Goal: Check status

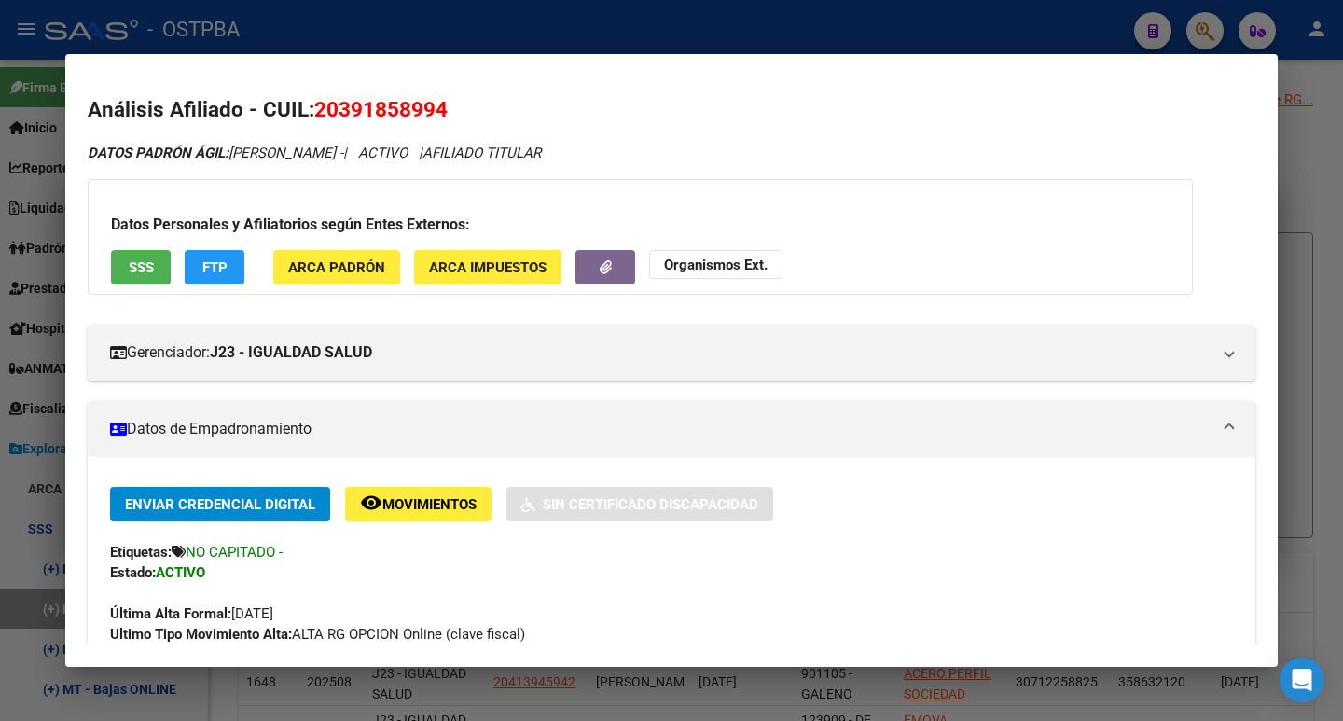
scroll to position [1431, 0]
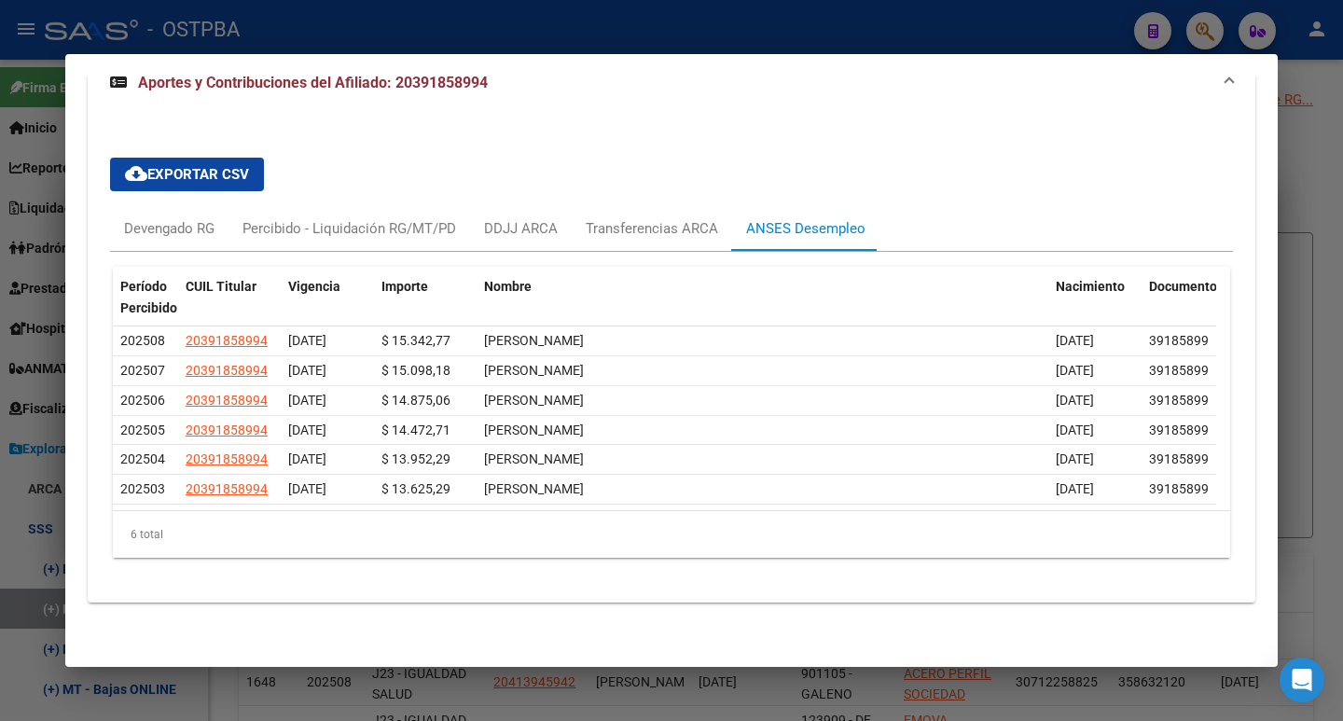
click at [997, 32] on div at bounding box center [671, 360] width 1343 height 721
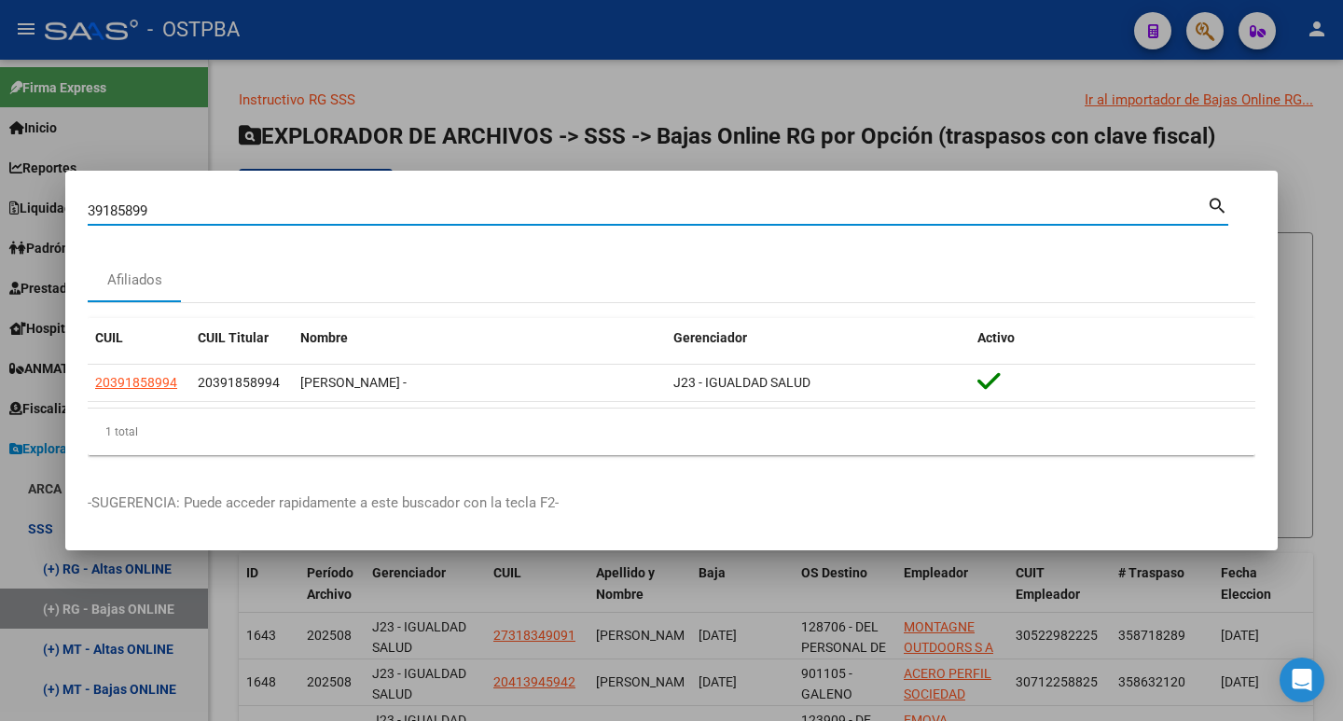
drag, startPoint x: 167, startPoint y: 209, endPoint x: 41, endPoint y: 204, distance: 126.0
click at [41, 204] on div "39185899 Buscar (apellido, dni, cuil, nro traspaso, cuit, obra social) search A…" at bounding box center [671, 360] width 1343 height 721
paste input "9476141"
type input "94761419"
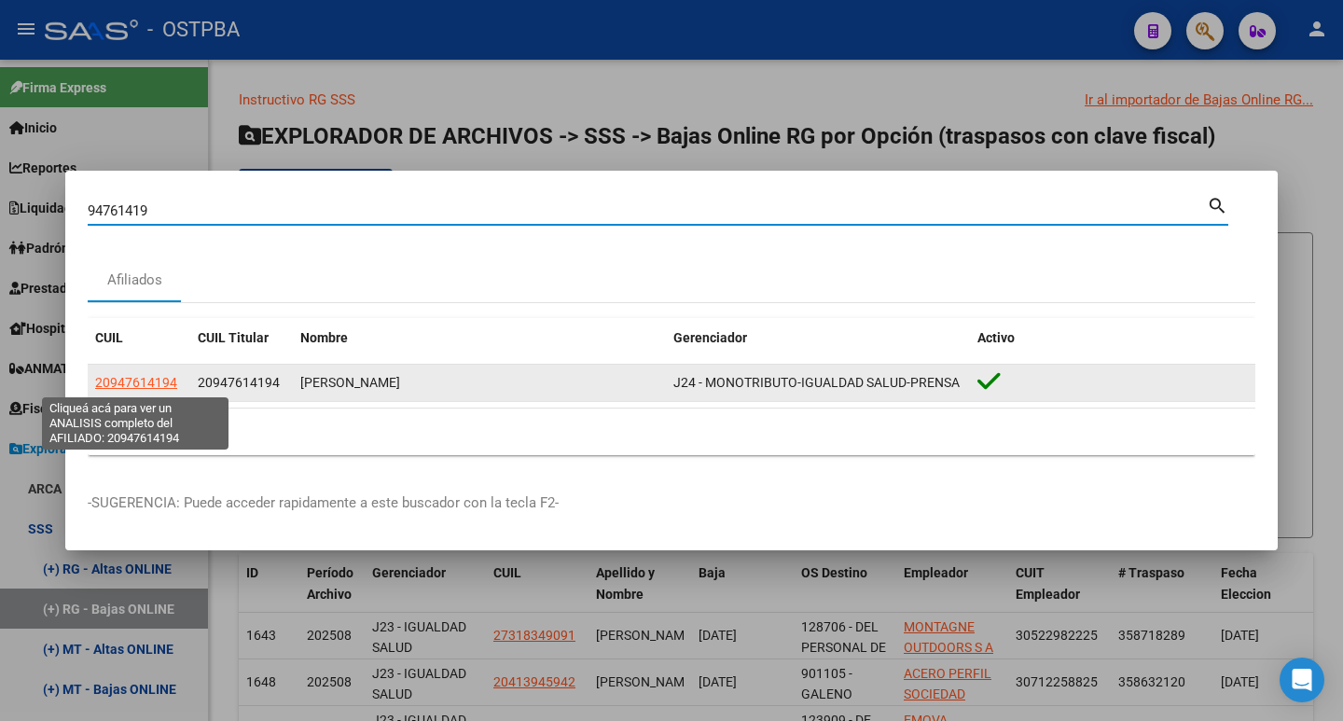
click at [127, 385] on span "20947614194" at bounding box center [136, 382] width 82 height 15
type textarea "20947614194"
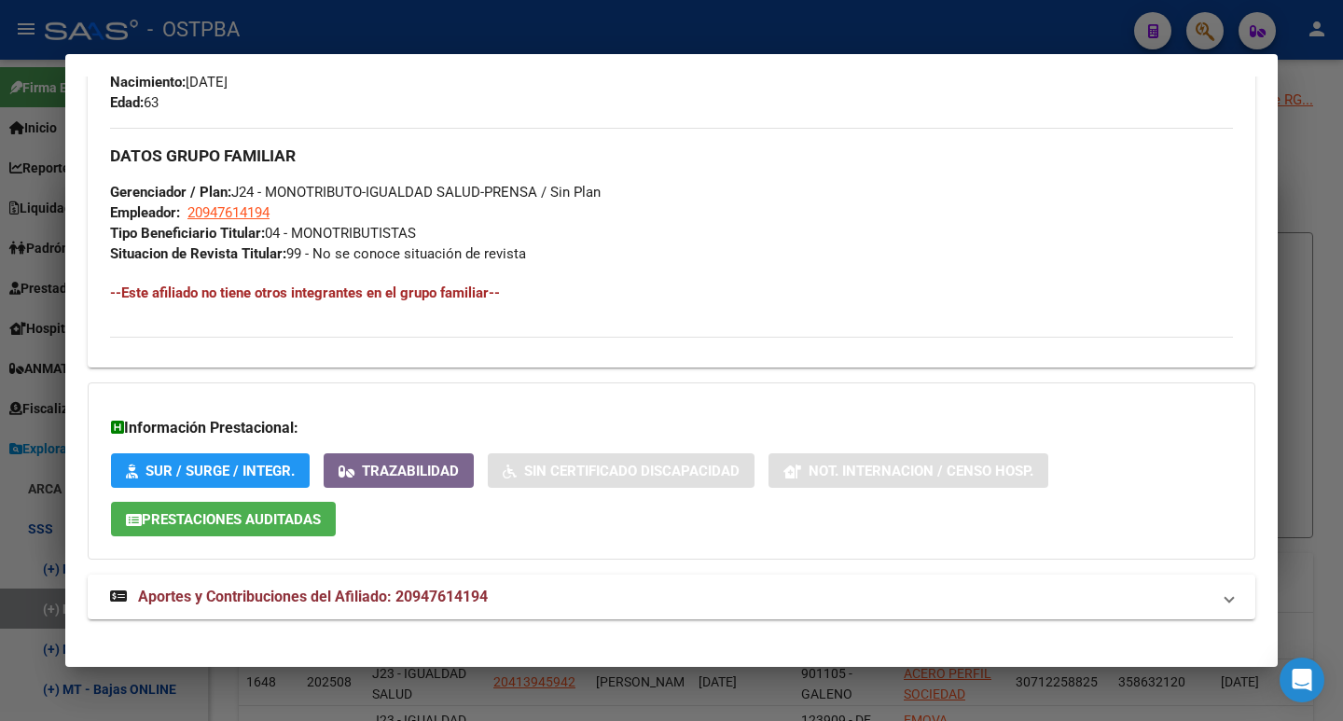
scroll to position [858, 0]
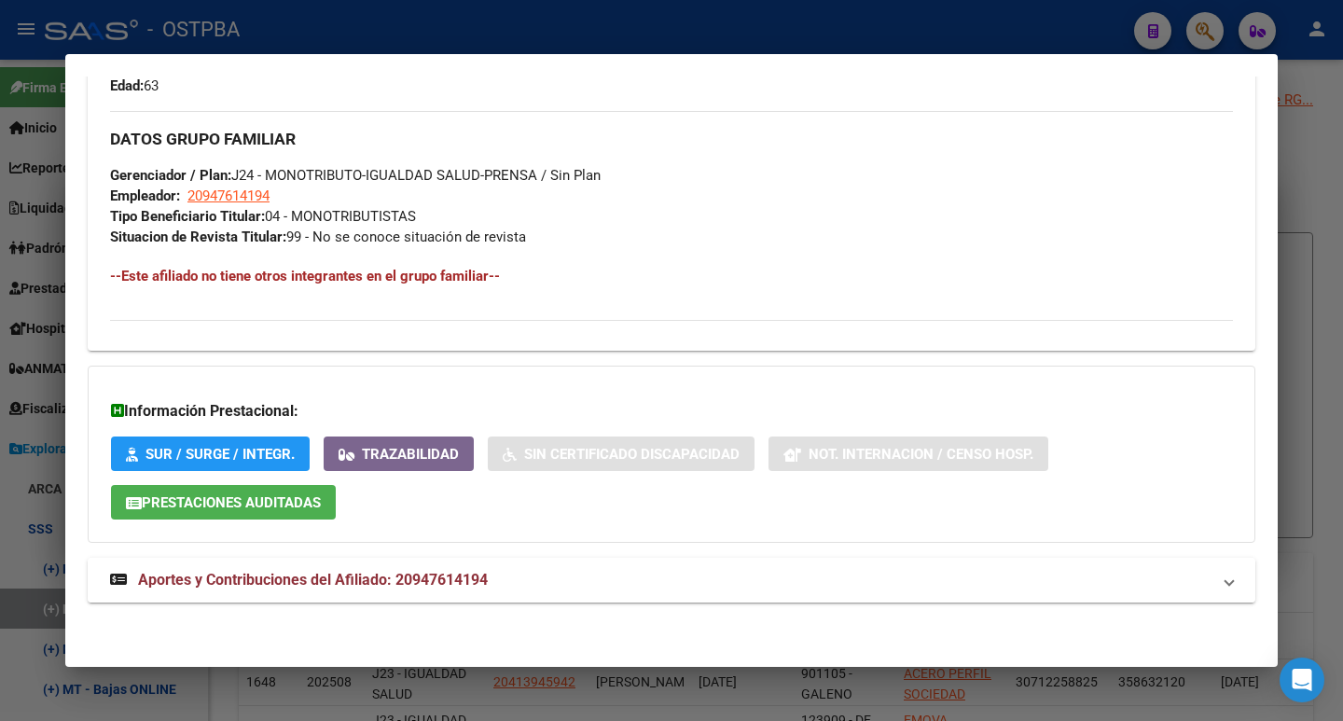
click at [365, 574] on span "Aportes y Contribuciones del Afiliado: 20947614194" at bounding box center [313, 580] width 350 height 18
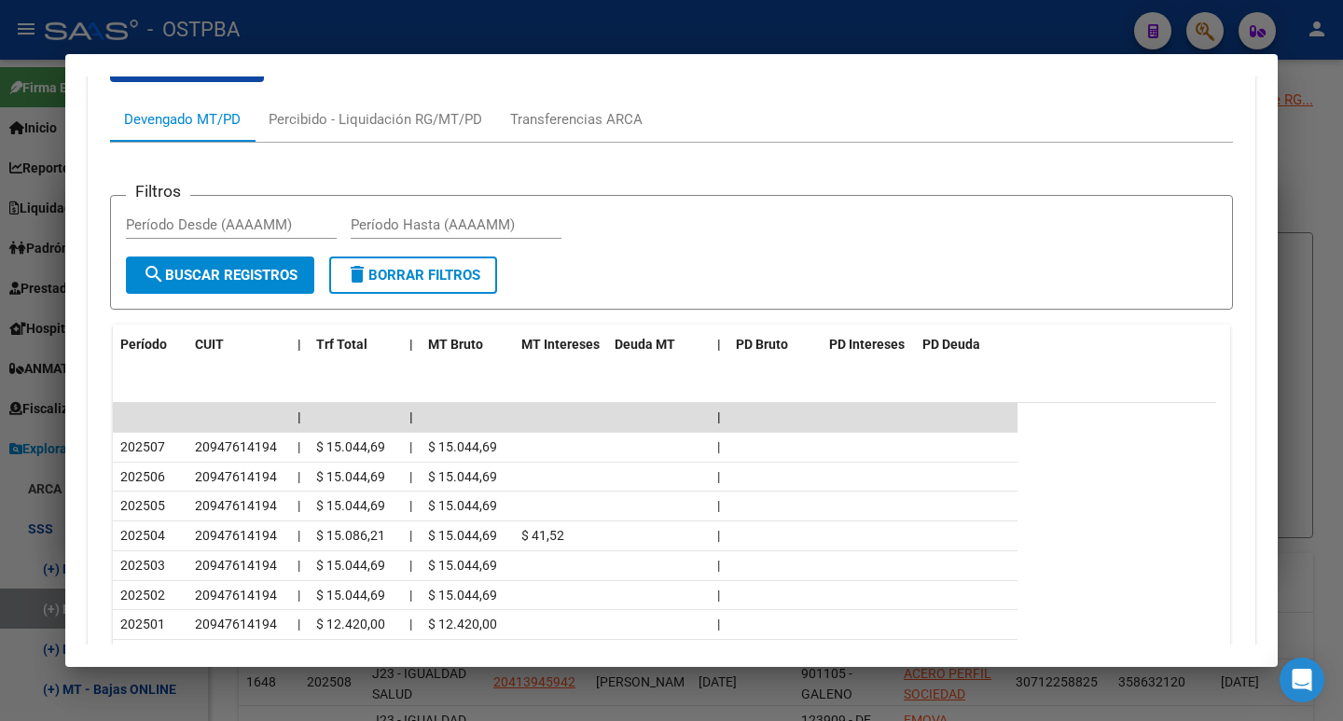
scroll to position [1604, 0]
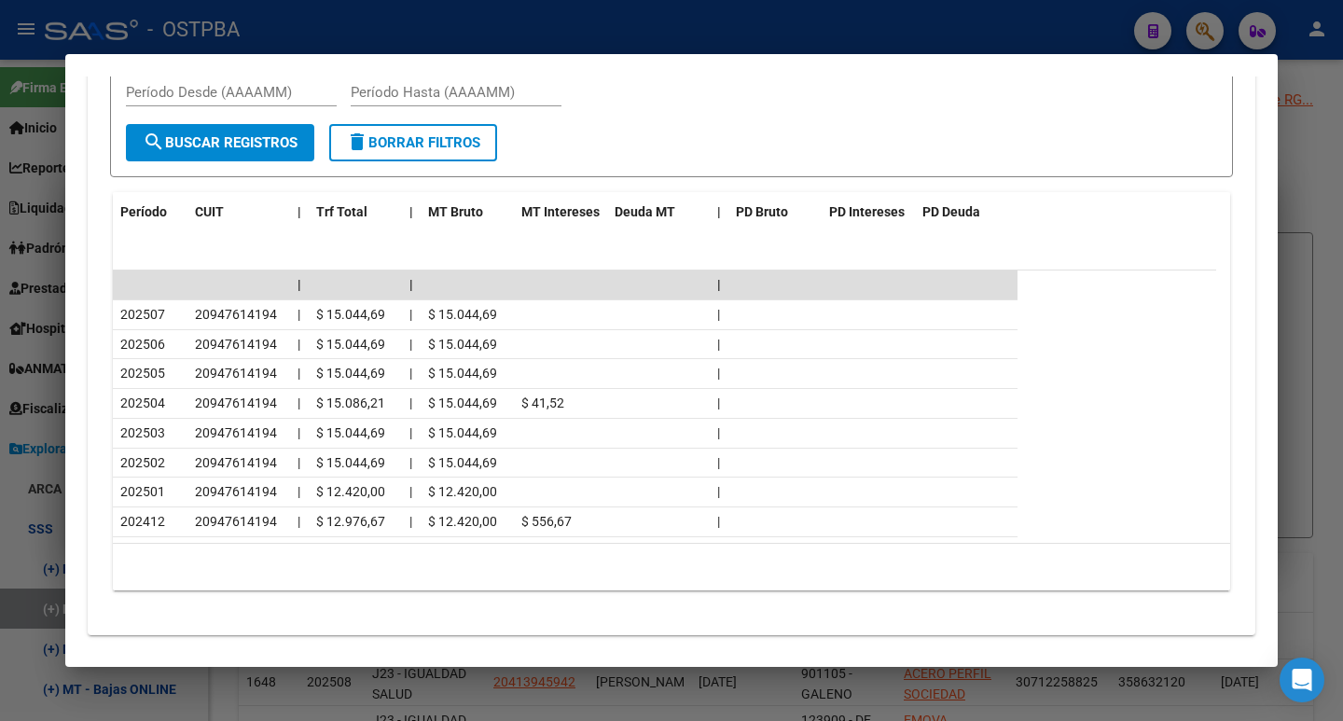
click at [309, 50] on div at bounding box center [671, 360] width 1343 height 721
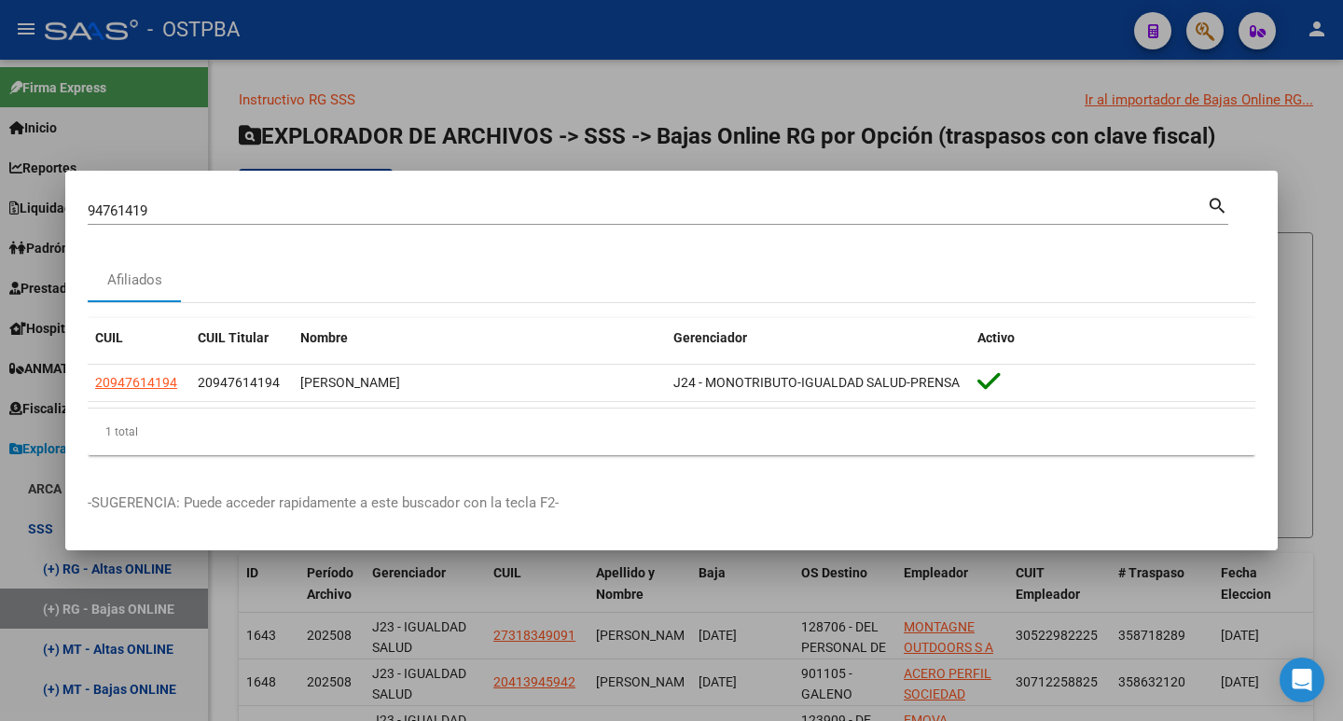
click at [546, 48] on div at bounding box center [671, 360] width 1343 height 721
